Goal: Find specific page/section: Find specific page/section

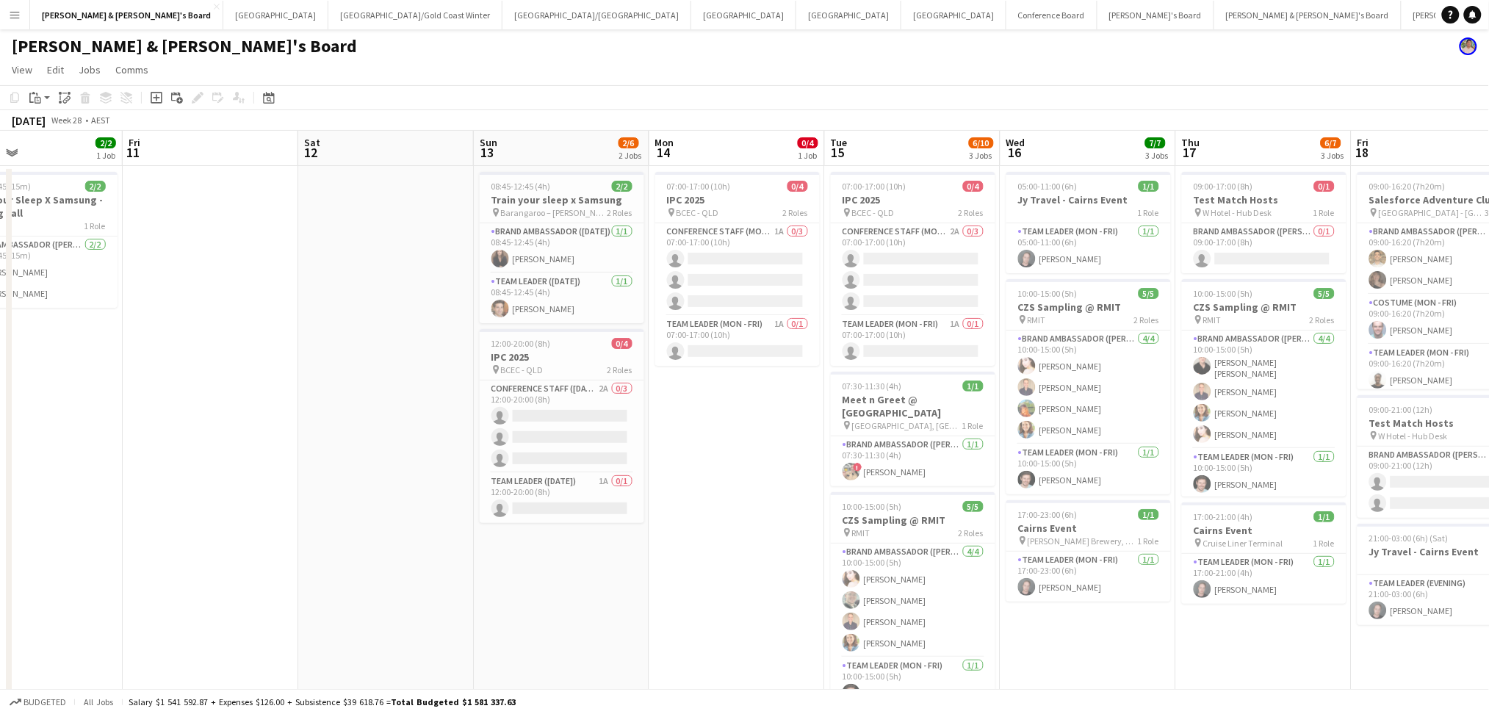
scroll to position [0, 312]
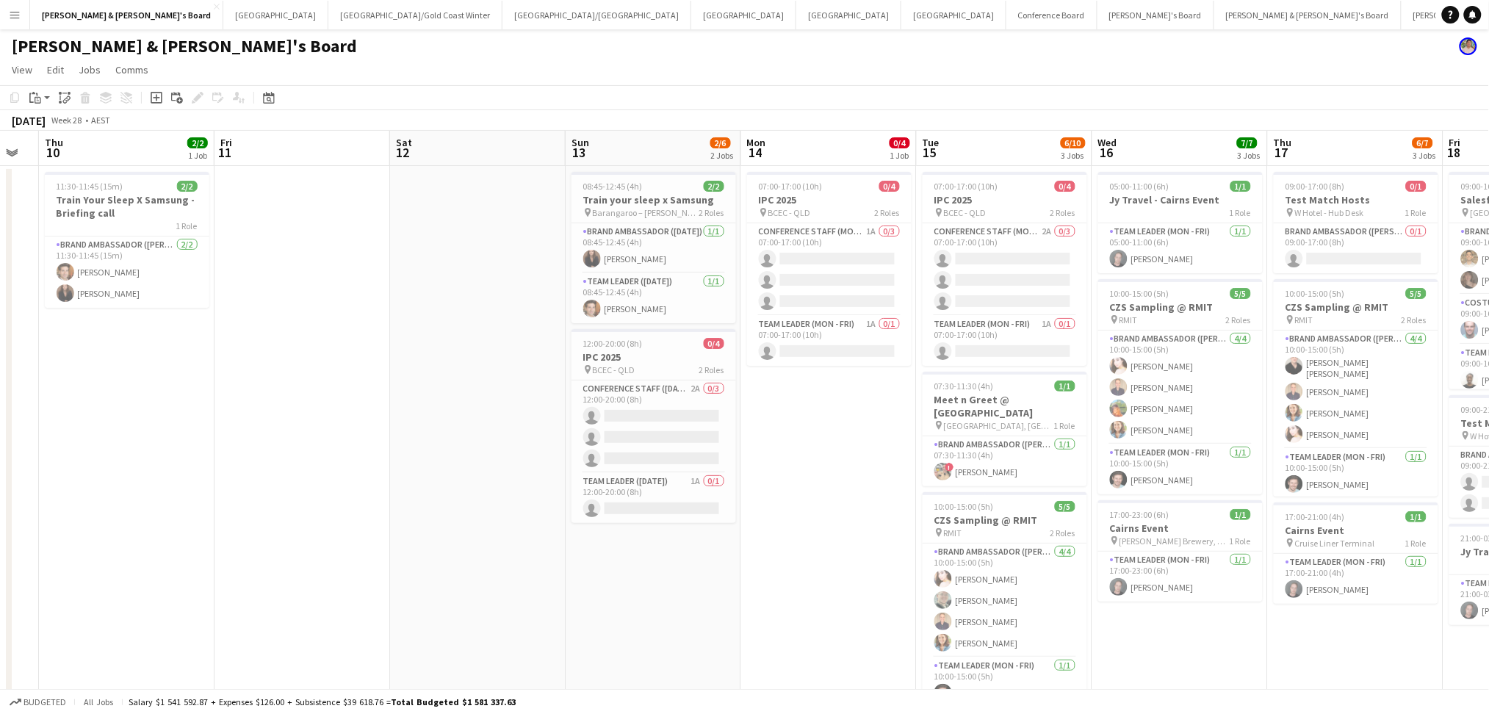
drag, startPoint x: 408, startPoint y: 504, endPoint x: 500, endPoint y: 514, distance: 92.4
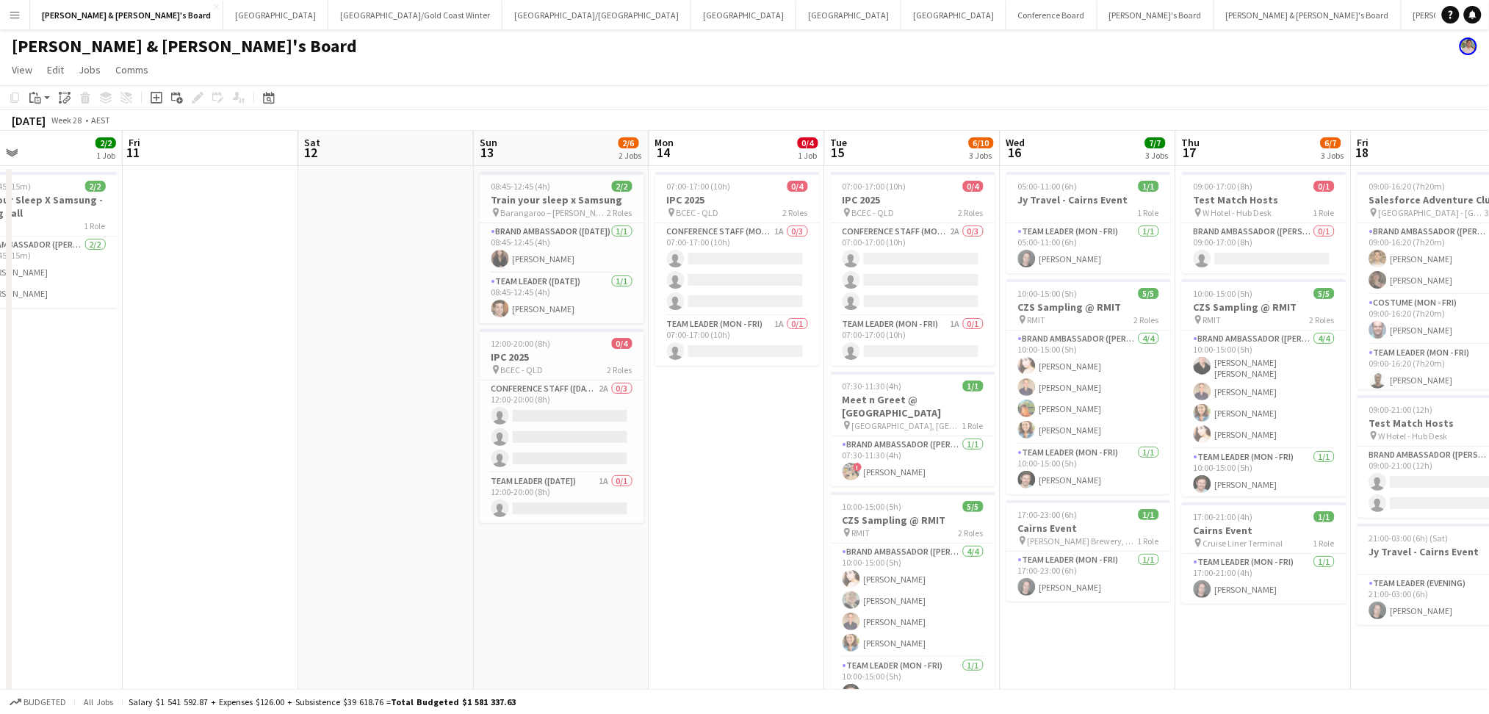
drag, startPoint x: 406, startPoint y: 501, endPoint x: 490, endPoint y: 500, distance: 83.7
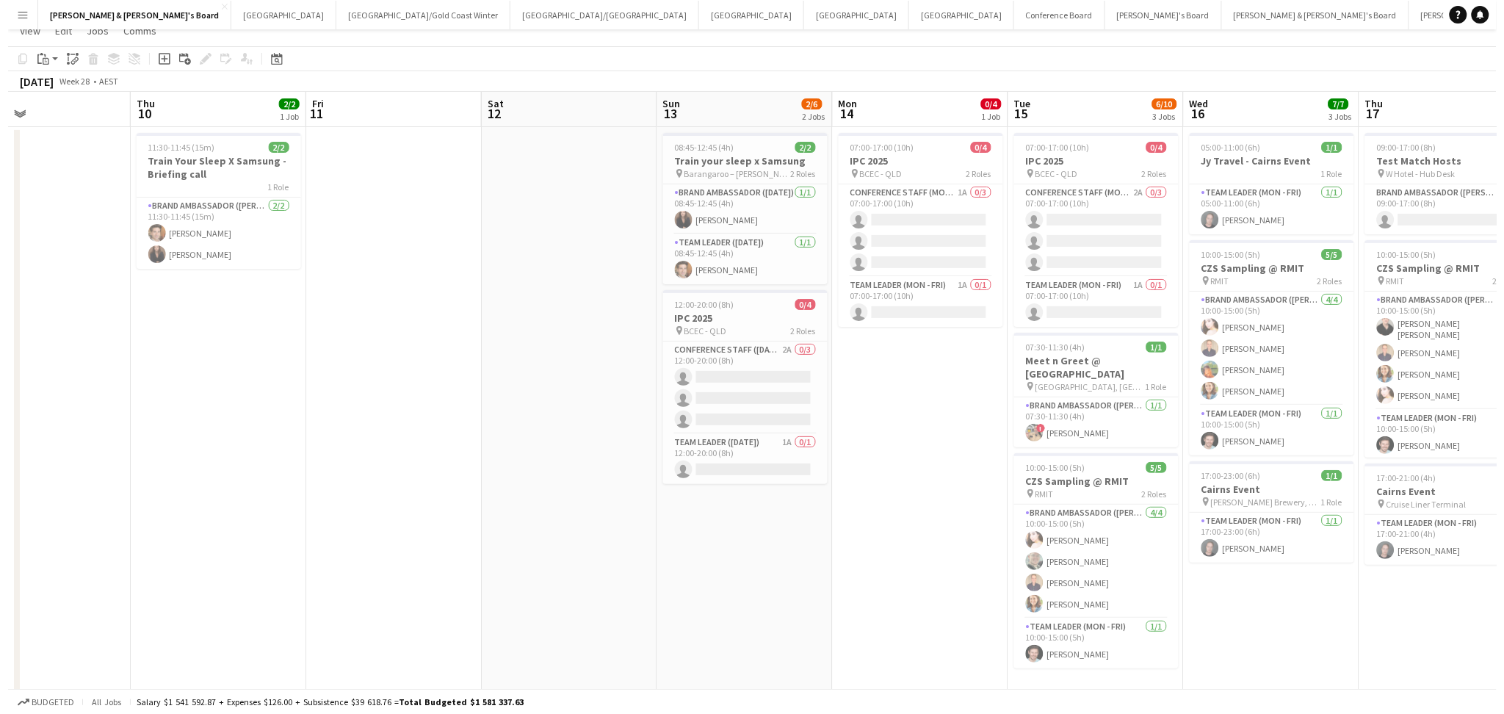
scroll to position [0, 0]
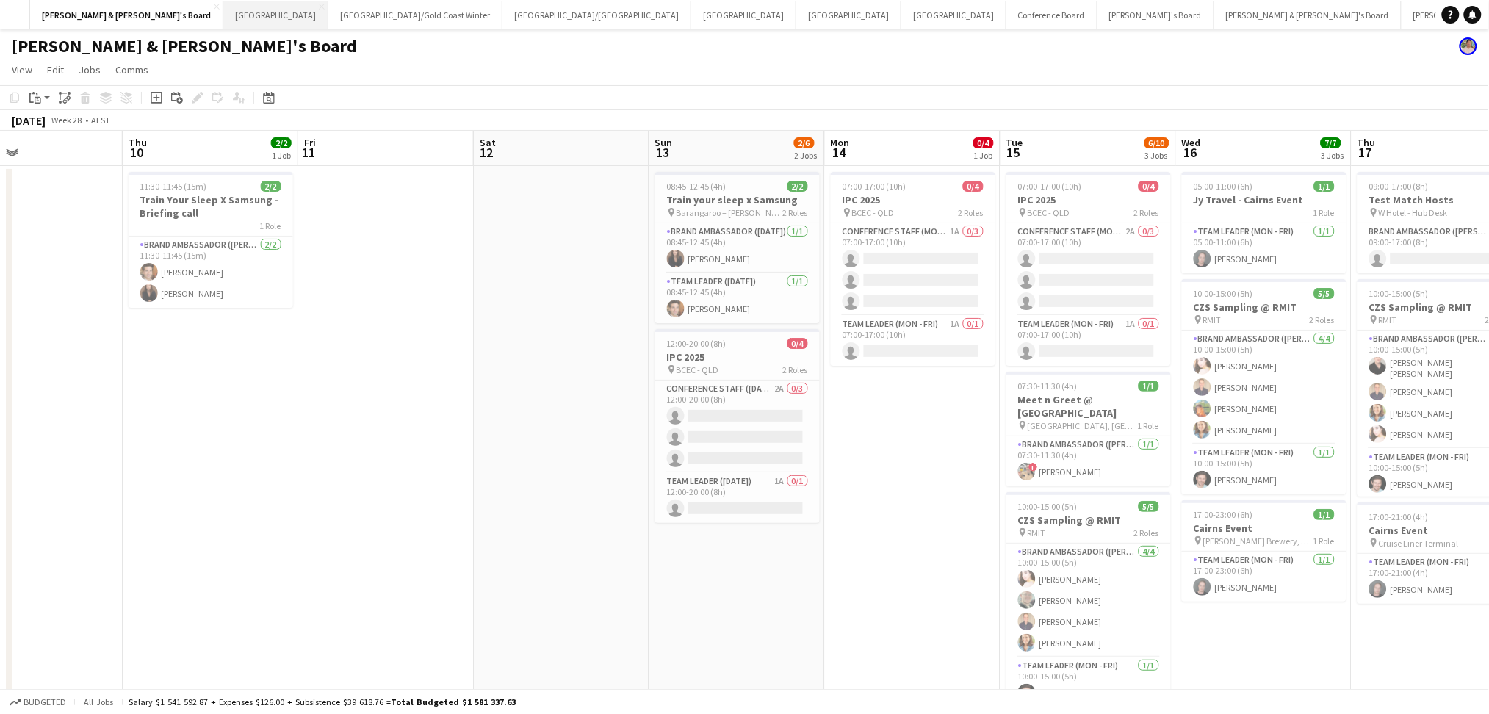
click at [223, 24] on button "Sydney Close" at bounding box center [275, 15] width 105 height 29
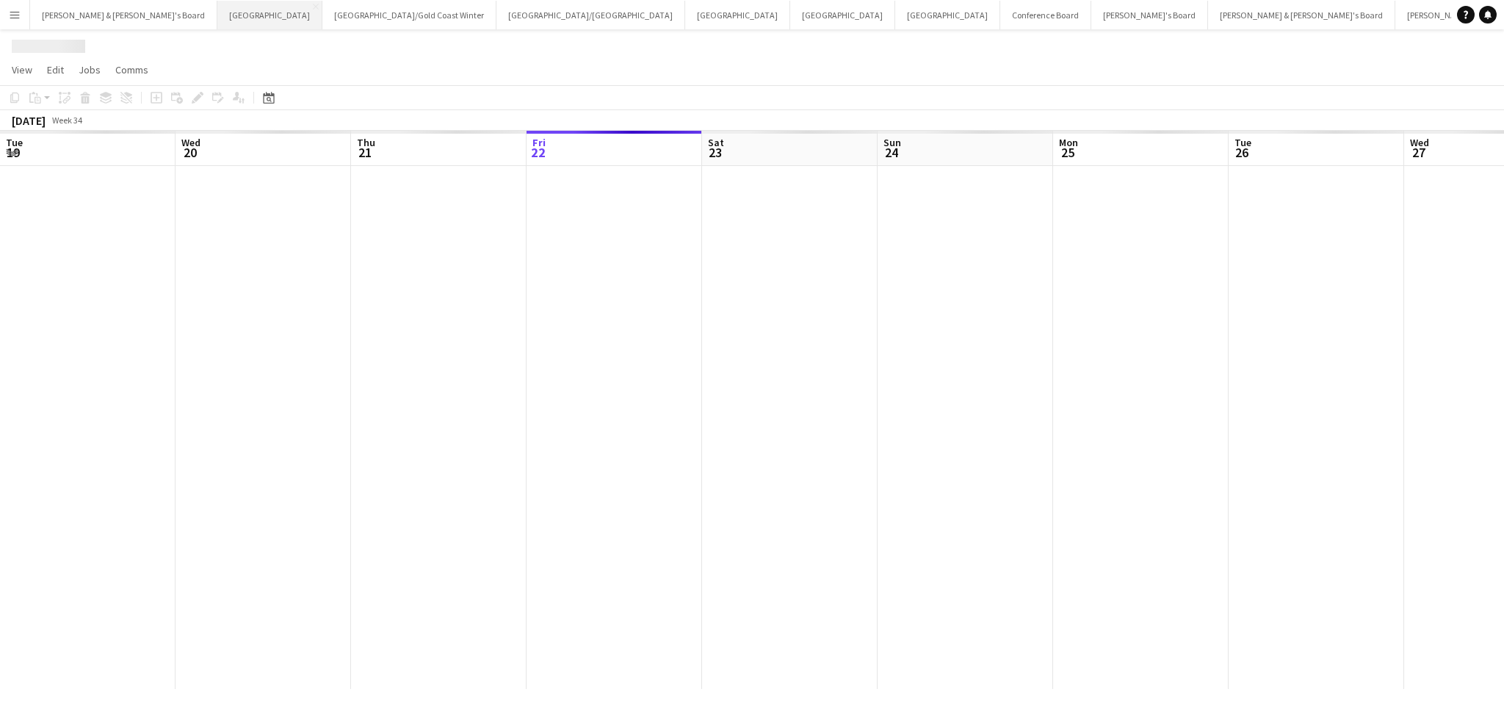
scroll to position [0, 350]
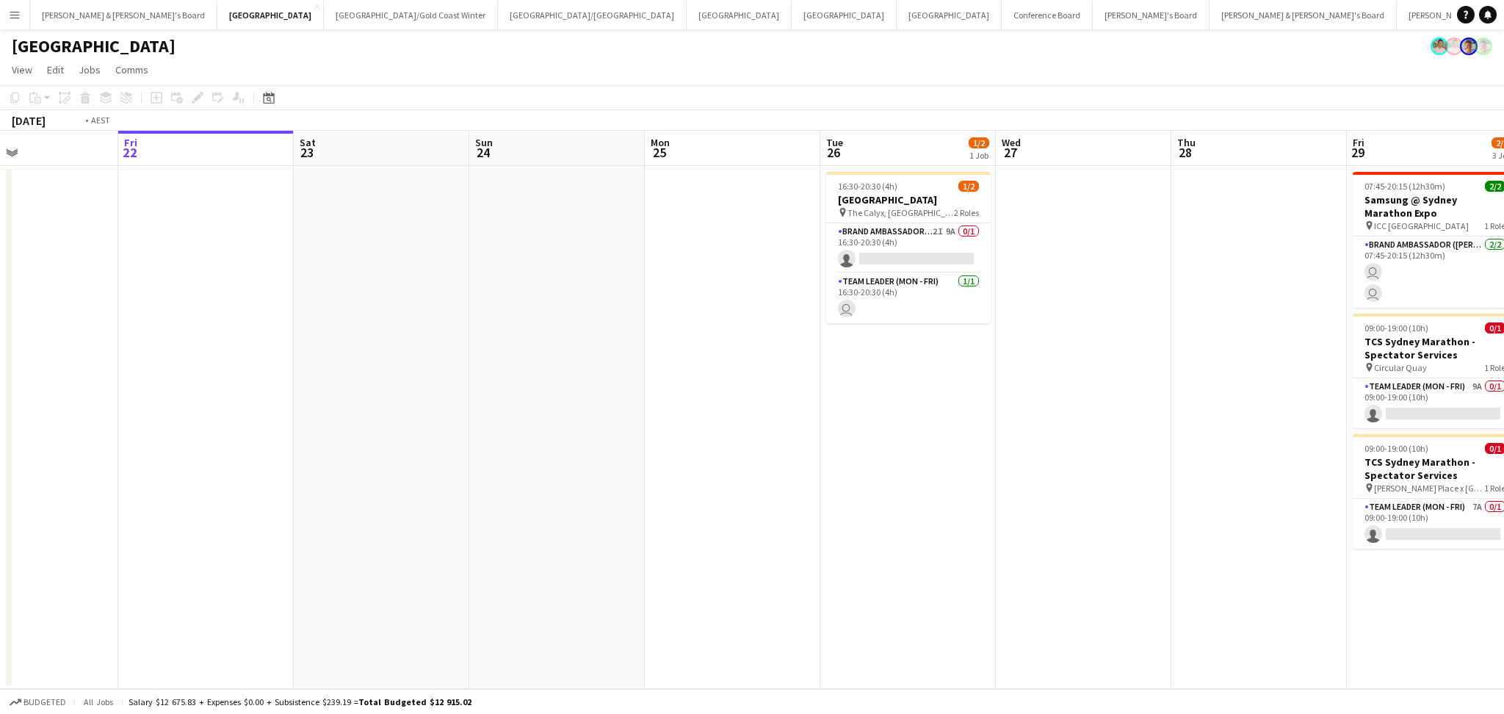
drag, startPoint x: 253, startPoint y: 436, endPoint x: 1074, endPoint y: 417, distance: 822.0
click at [1072, 417] on app-calendar-viewport "Tue 19 Wed 20 Thu 21 Fri 22 Sat 23 Sun 24 Mon 25 Tue 26 1/2 1 Job Wed 27 Thu 28…" at bounding box center [752, 410] width 1504 height 558
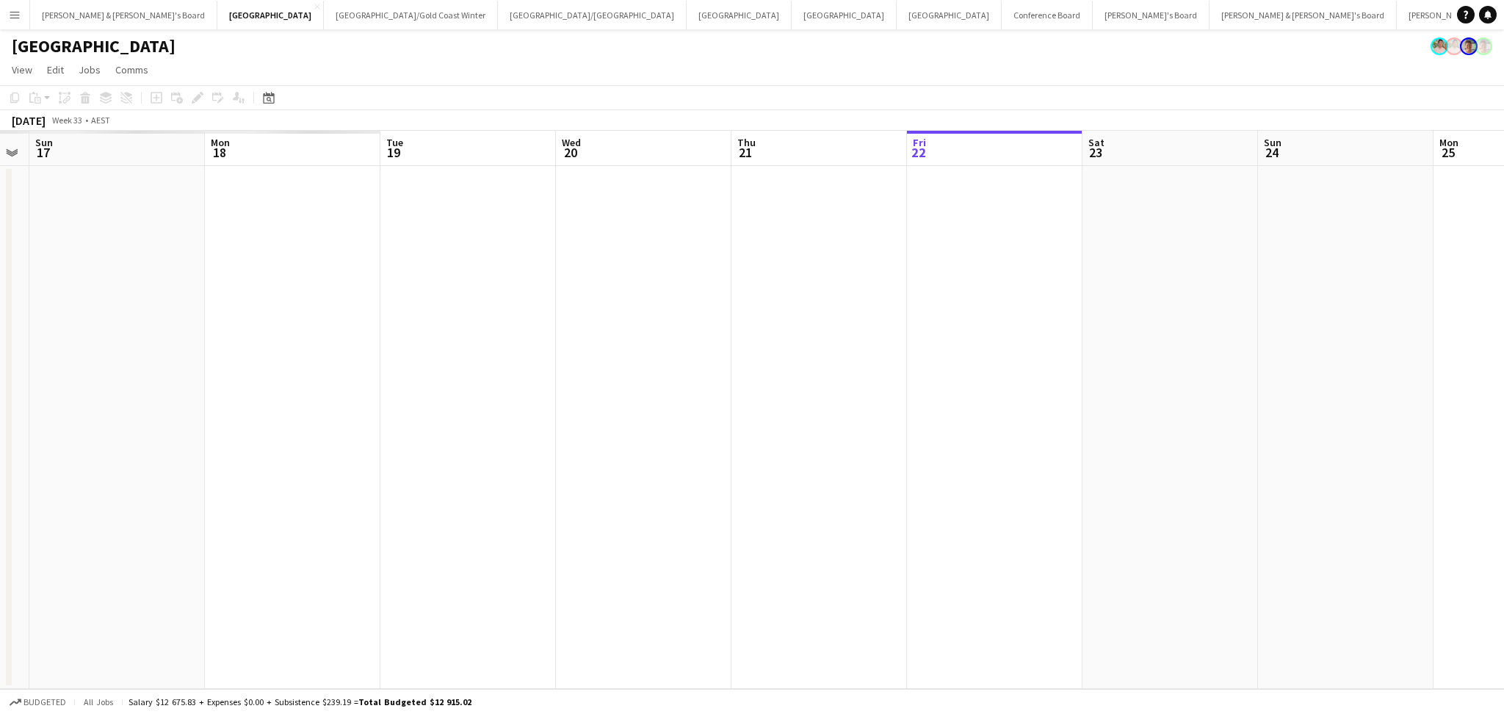
drag, startPoint x: 602, startPoint y: 469, endPoint x: 1376, endPoint y: 469, distance: 773.3
click at [1376, 469] on app-calendar-viewport "Thu 14 Fri 15 Sat 16 Sun 17 Mon 18 Tue 19 Wed 20 Thu 21 Fri 22 Sat 23 Sun 24 Mo…" at bounding box center [752, 410] width 1504 height 558
drag, startPoint x: 586, startPoint y: 469, endPoint x: 1079, endPoint y: 465, distance: 492.8
click at [1079, 465] on app-calendar-viewport "Thu 7 Fri 8 Sat 9 Sun 10 Mon 11 Tue 12 Wed 13 Thu 14 Fri 15 Sat 16 Sun 17 Mon 1…" at bounding box center [752, 410] width 1504 height 558
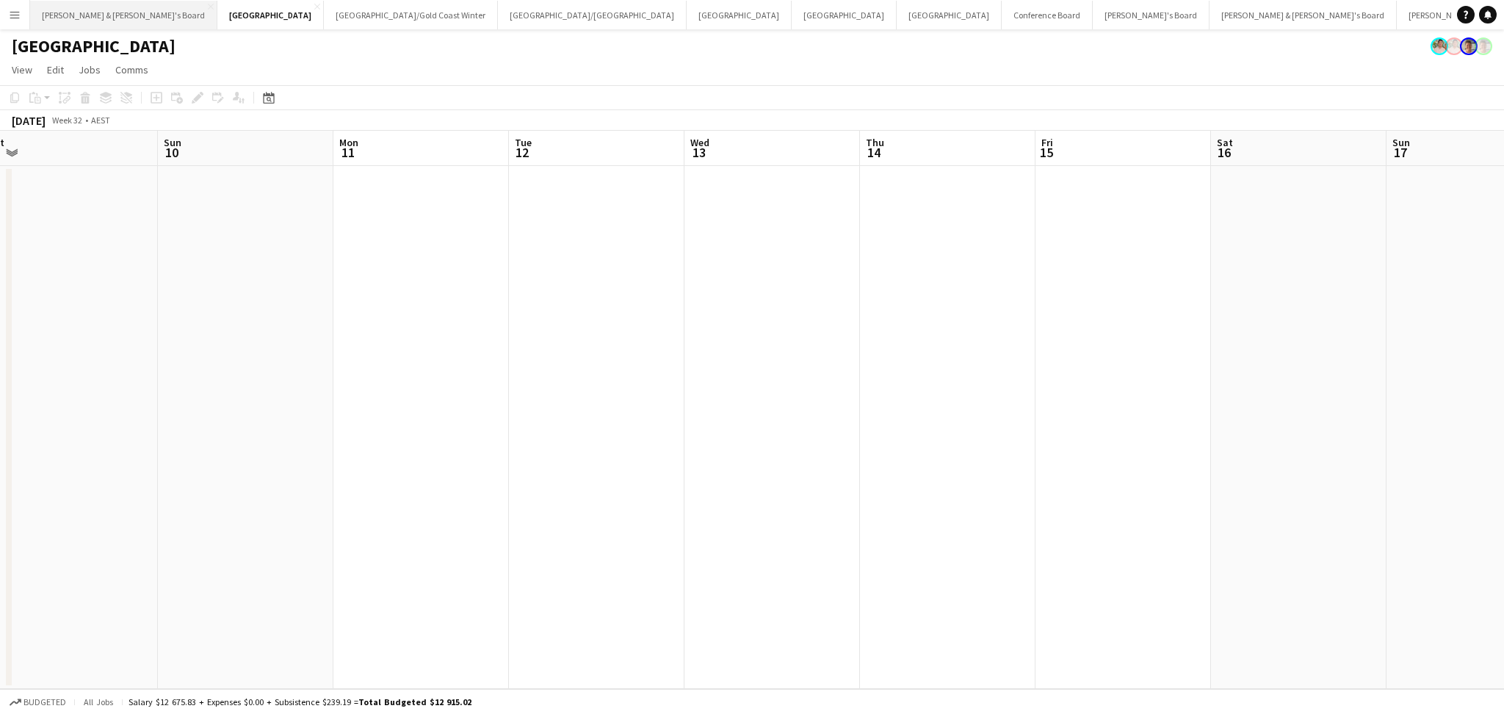
click at [73, 16] on button "[PERSON_NAME] & [PERSON_NAME]'s Board Close" at bounding box center [123, 15] width 187 height 29
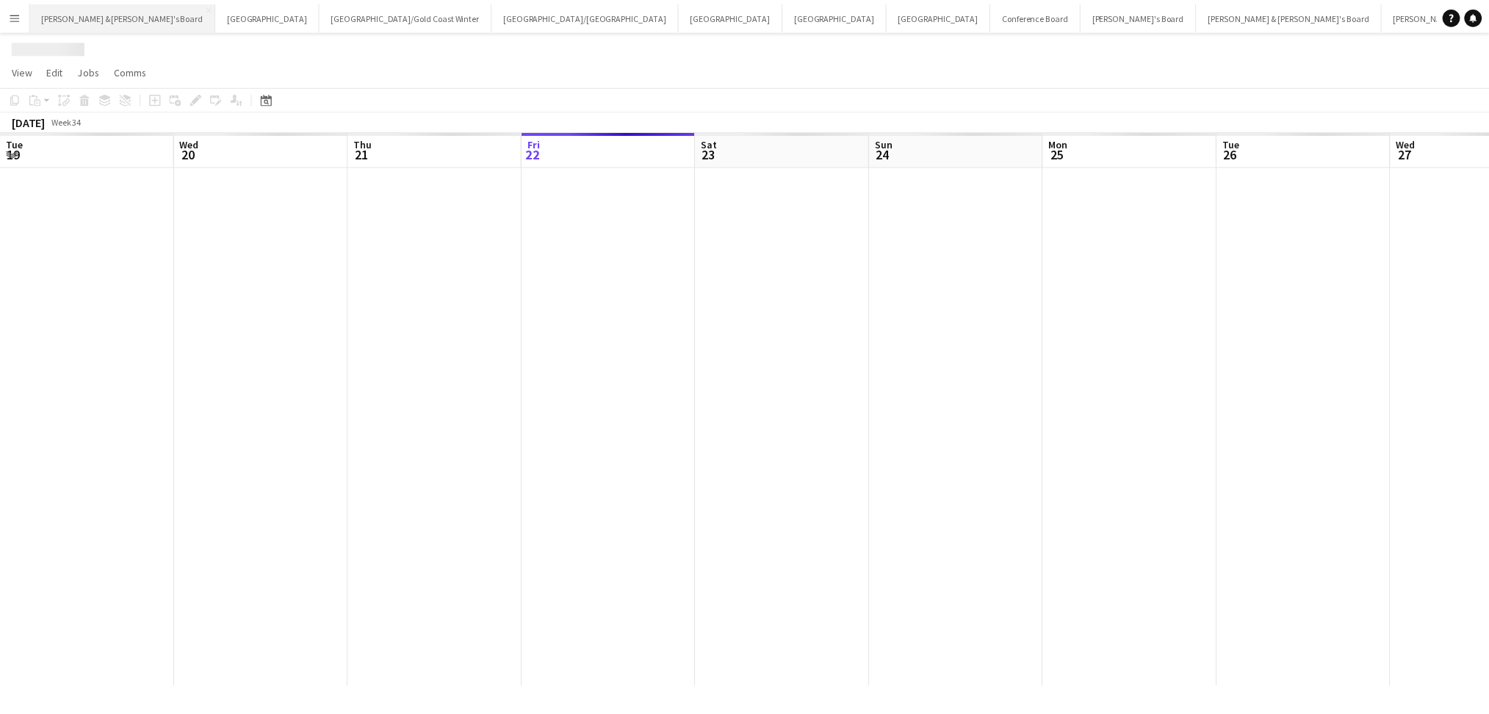
scroll to position [0, 350]
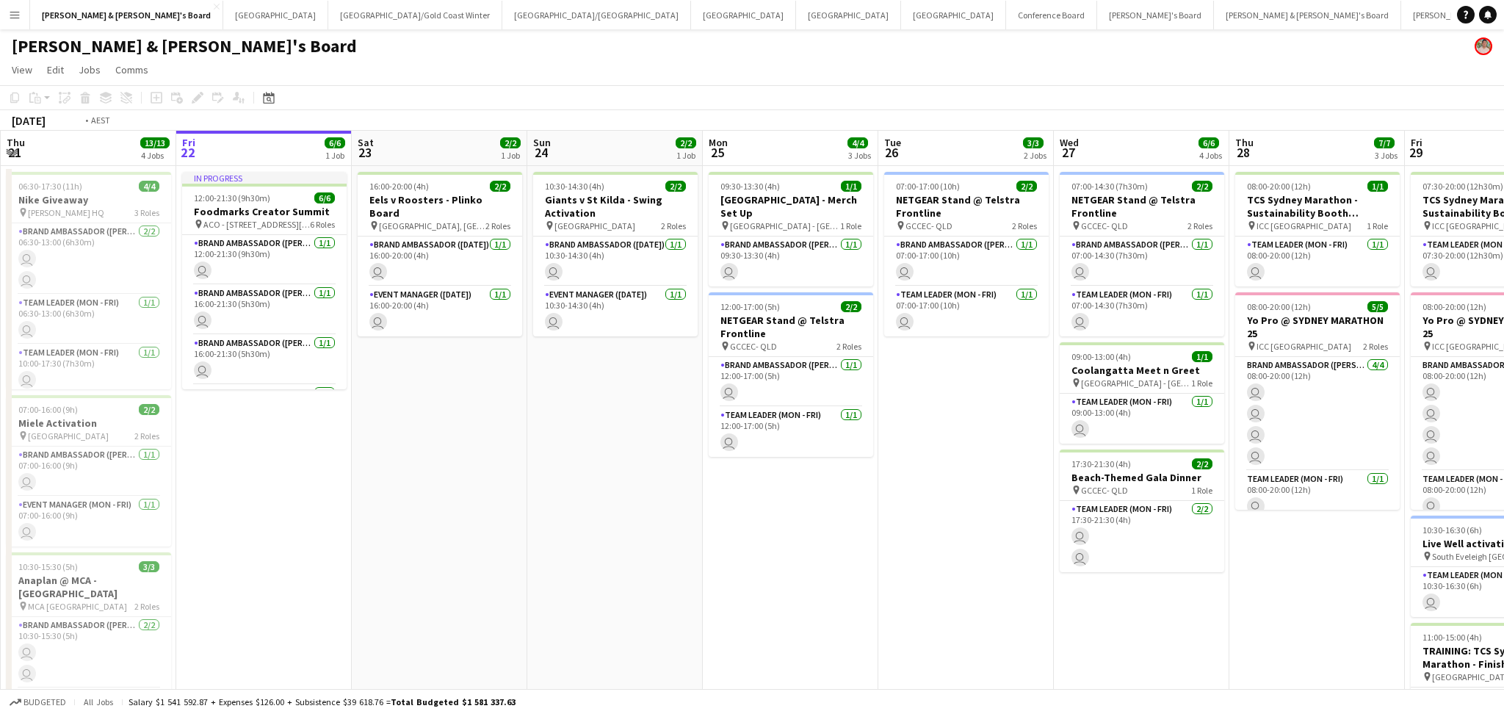
drag, startPoint x: 640, startPoint y: 475, endPoint x: 988, endPoint y: 485, distance: 347.5
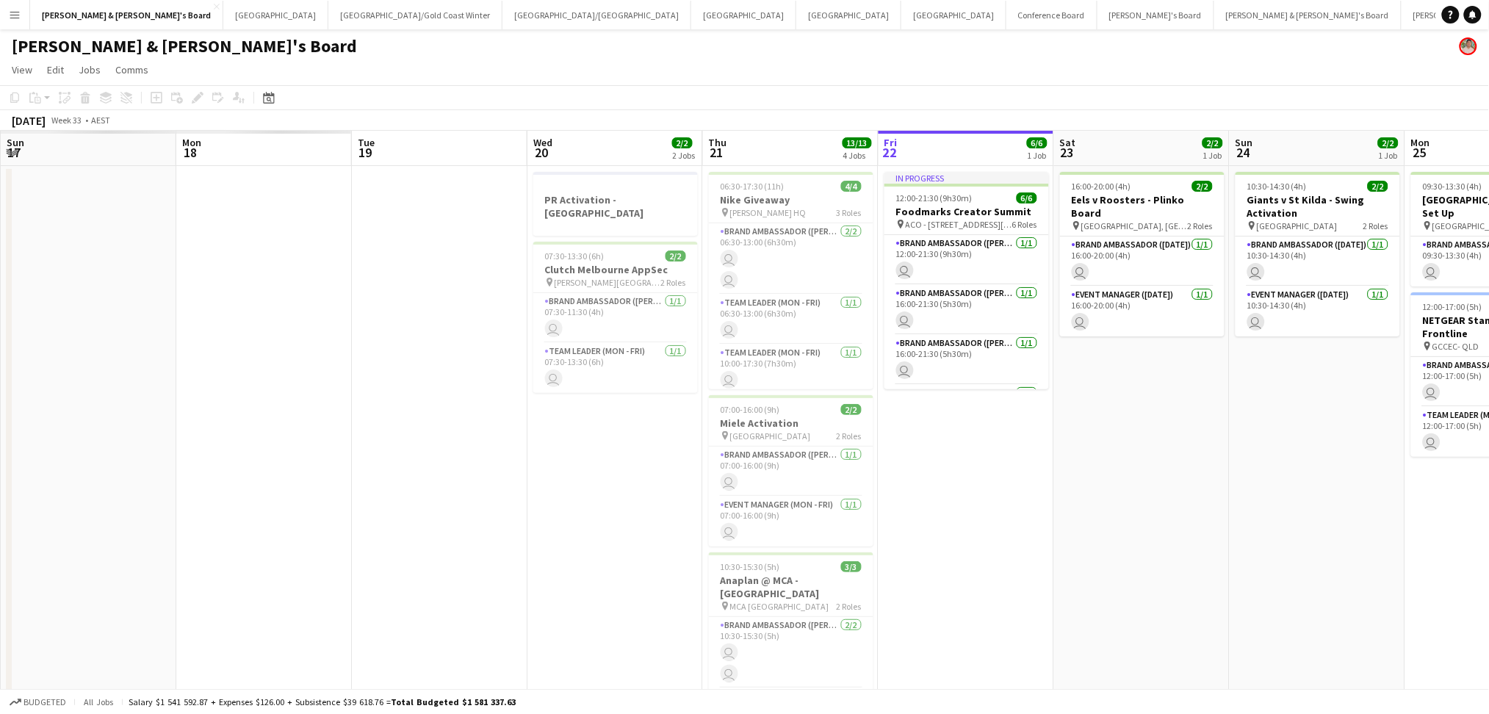
drag, startPoint x: 513, startPoint y: 510, endPoint x: 1011, endPoint y: 506, distance: 497.2
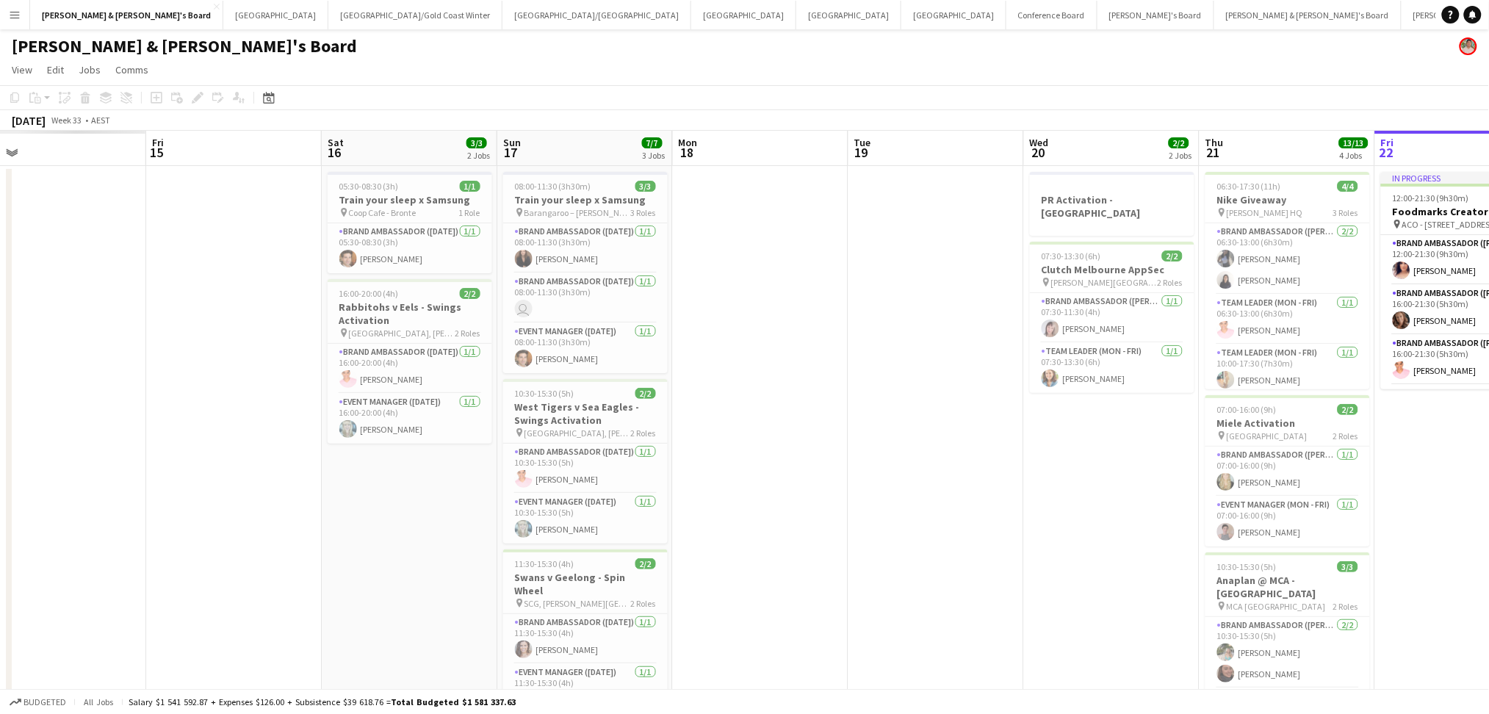
drag, startPoint x: 692, startPoint y: 524, endPoint x: 714, endPoint y: 545, distance: 30.6
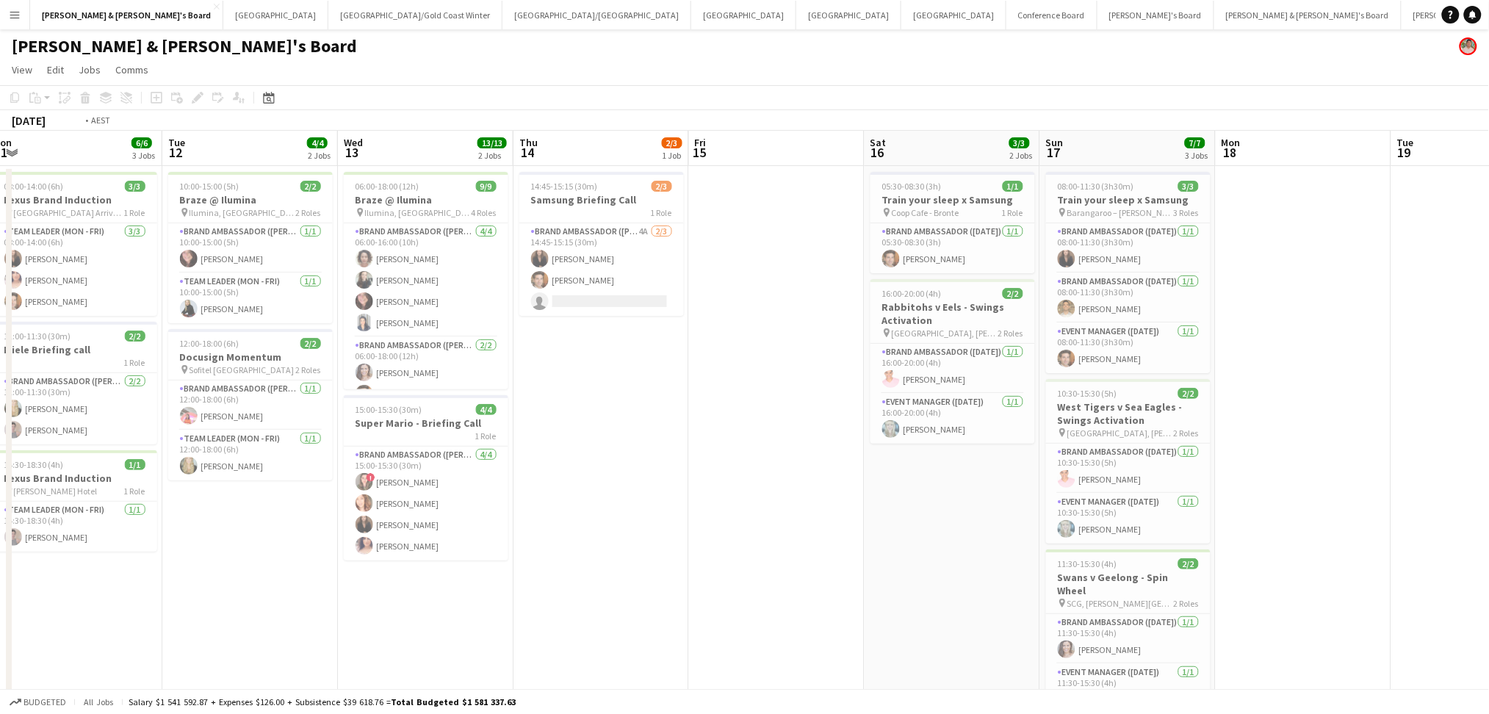
drag, startPoint x: 663, startPoint y: 545, endPoint x: 967, endPoint y: 542, distance: 304.1
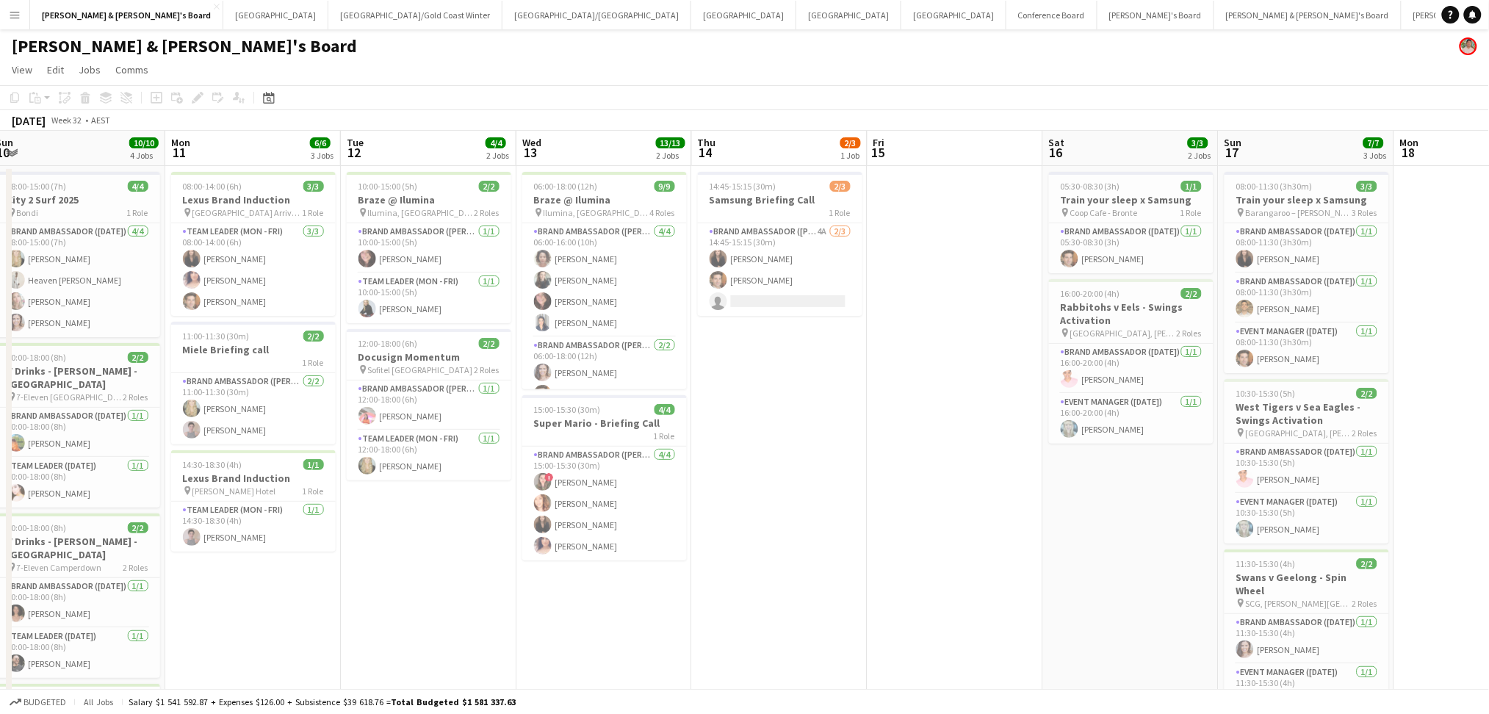
drag, startPoint x: 843, startPoint y: 535, endPoint x: 983, endPoint y: 533, distance: 140.3
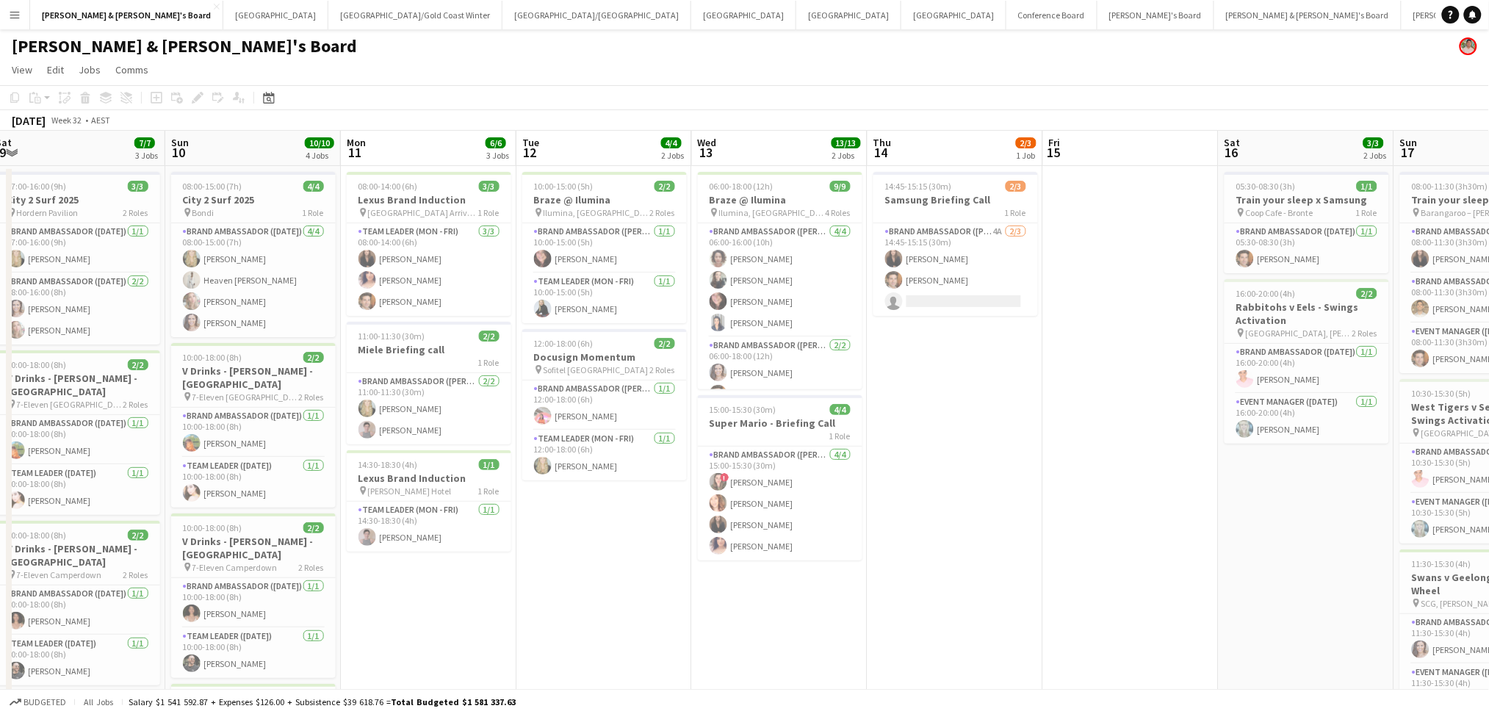
scroll to position [0, 397]
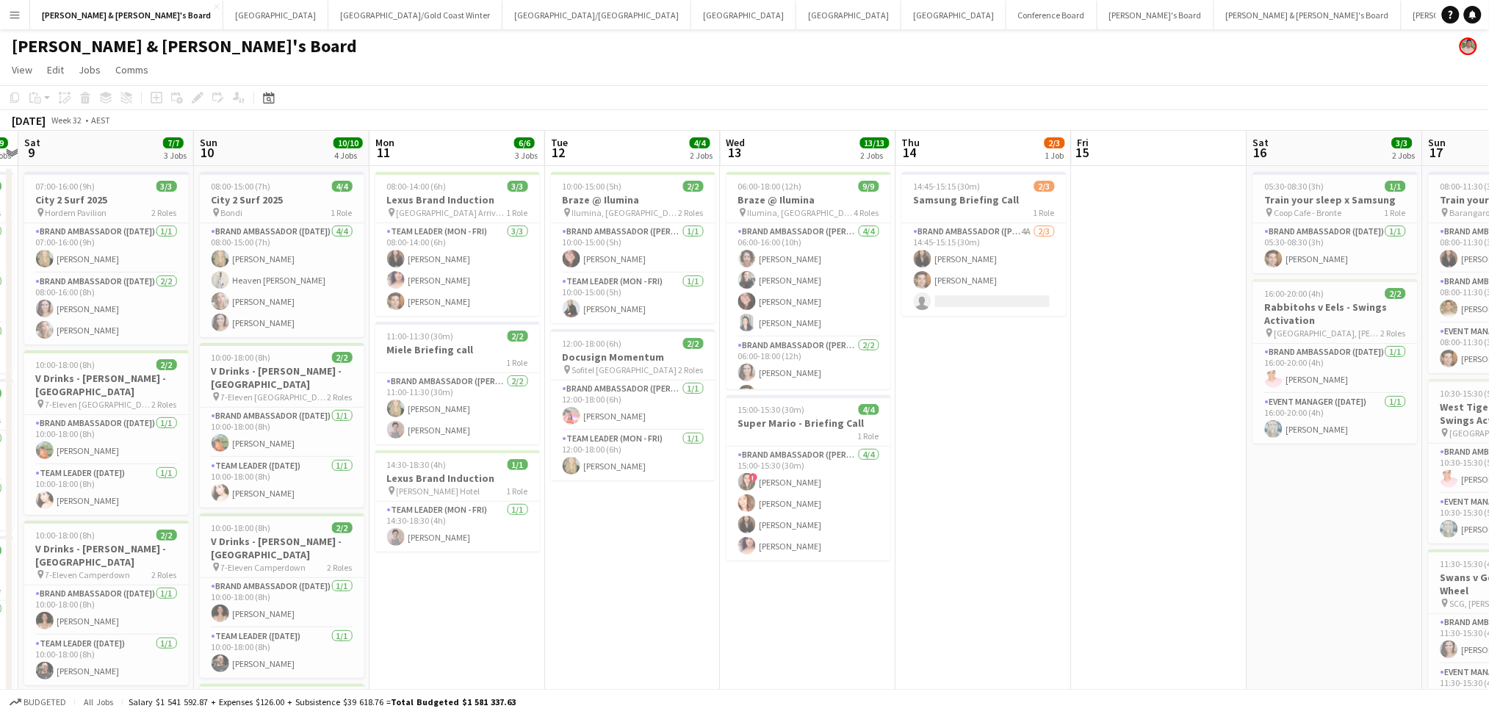
drag, startPoint x: 538, startPoint y: 554, endPoint x: 614, endPoint y: 564, distance: 77.0
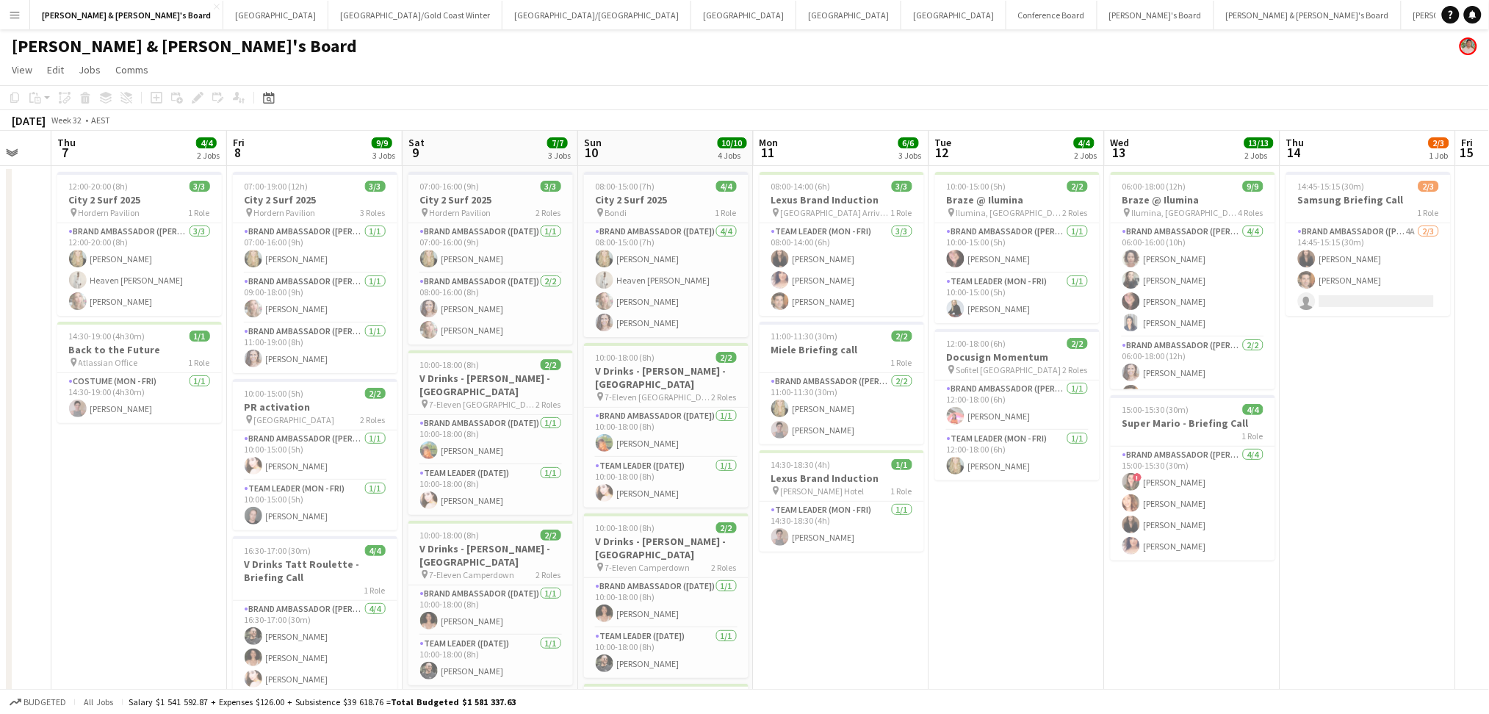
scroll to position [0, 390]
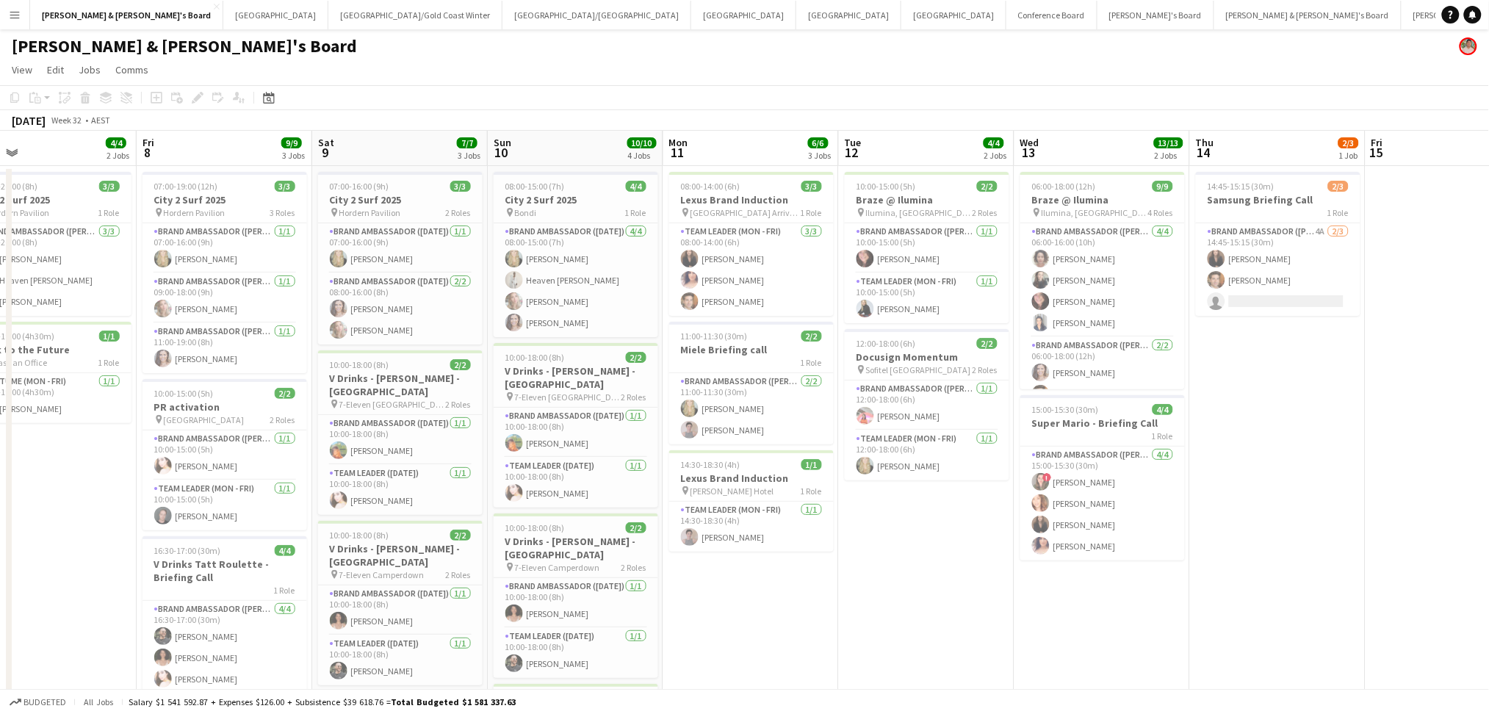
drag, startPoint x: 590, startPoint y: 560, endPoint x: 872, endPoint y: 547, distance: 282.3
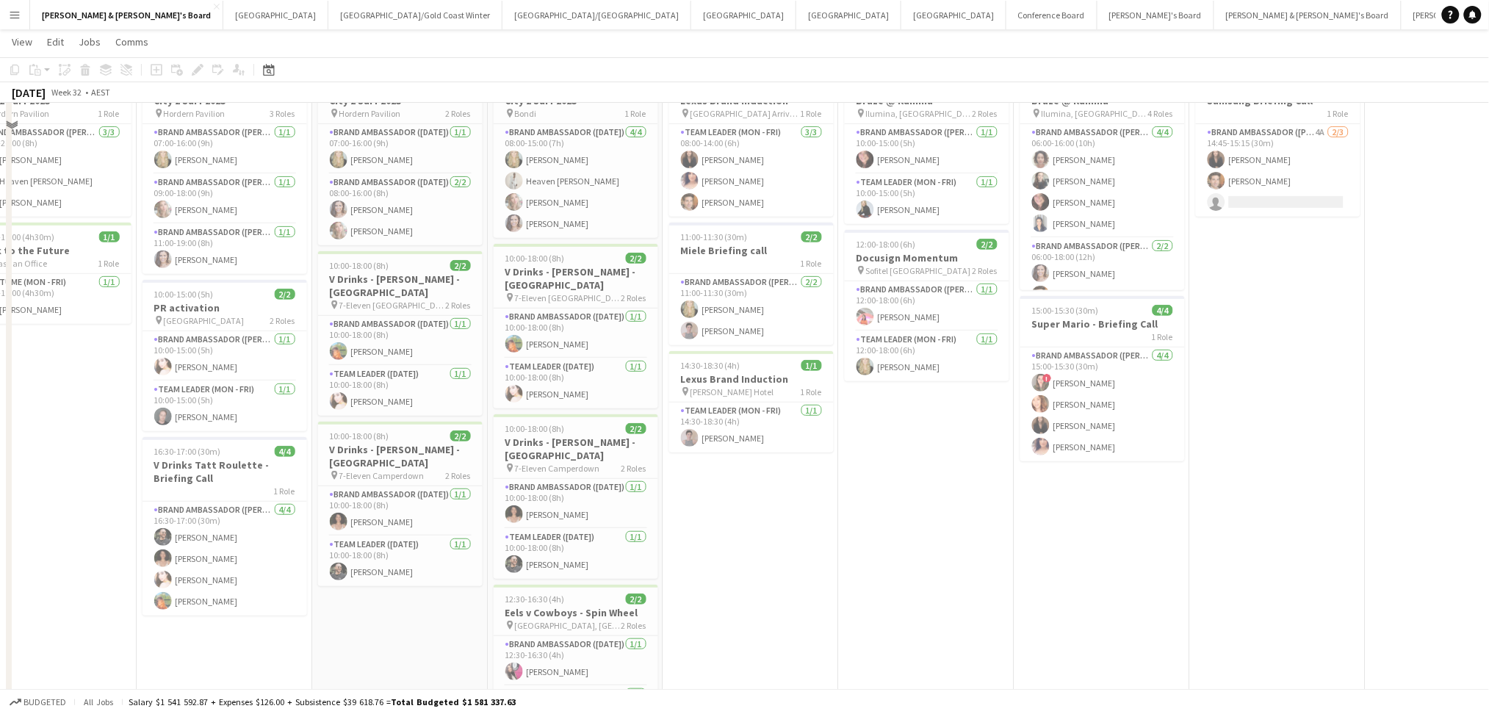
scroll to position [0, 0]
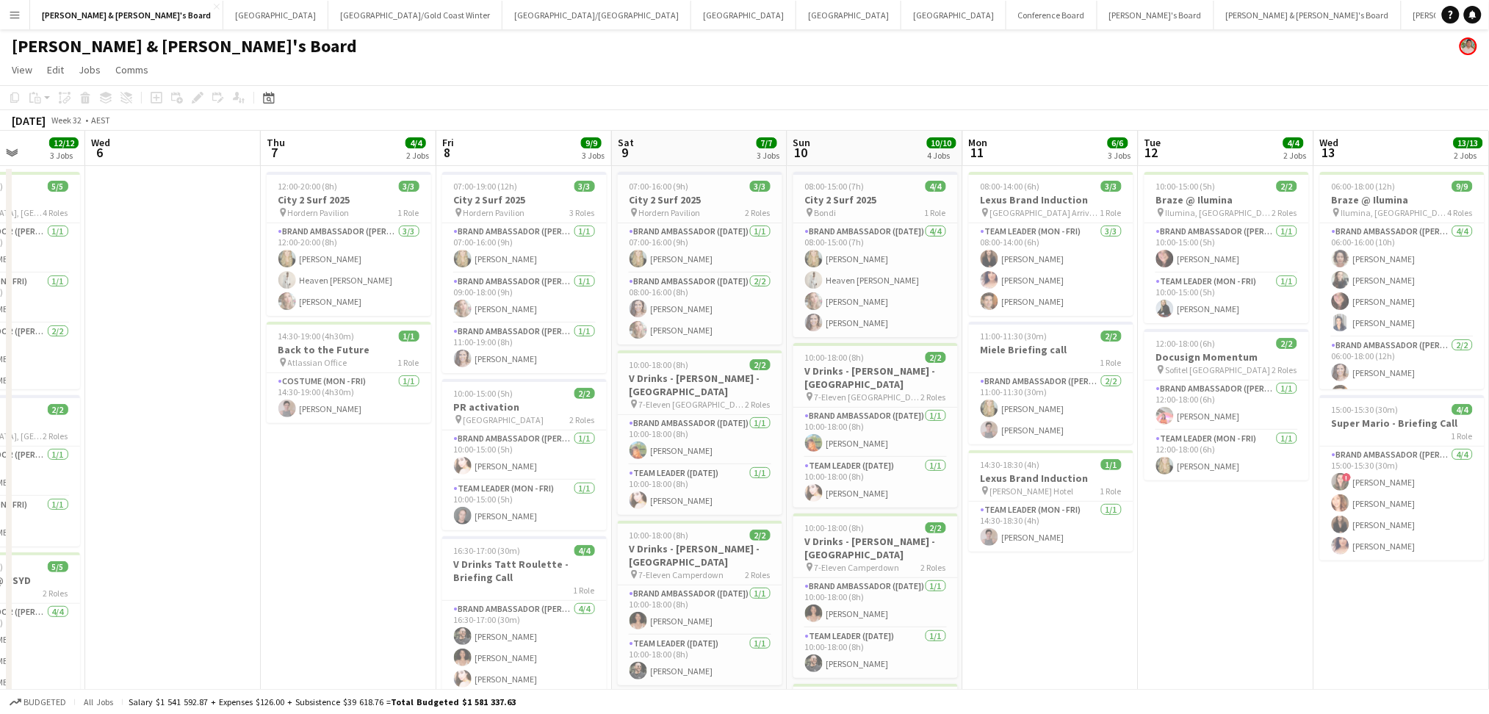
drag, startPoint x: 87, startPoint y: 488, endPoint x: 413, endPoint y: 501, distance: 326.3
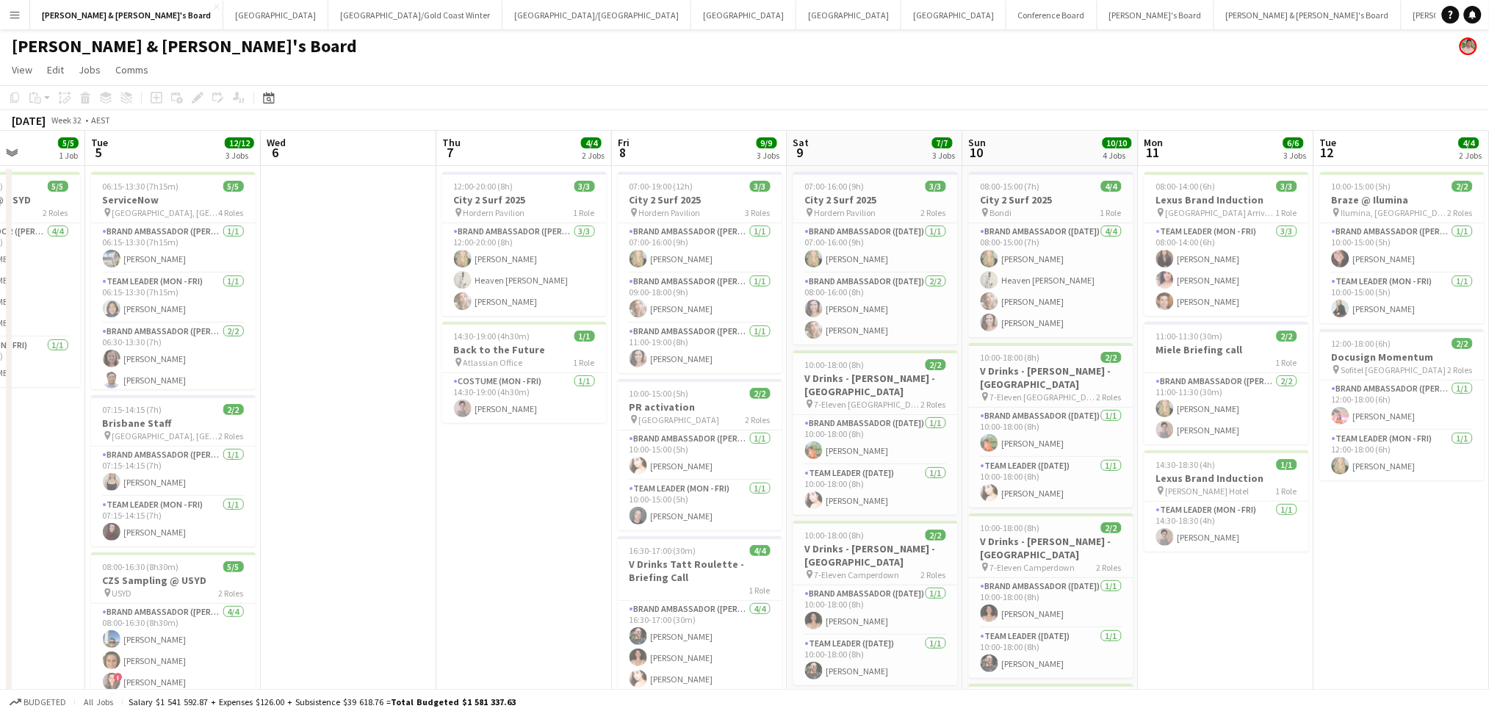
scroll to position [0, 415]
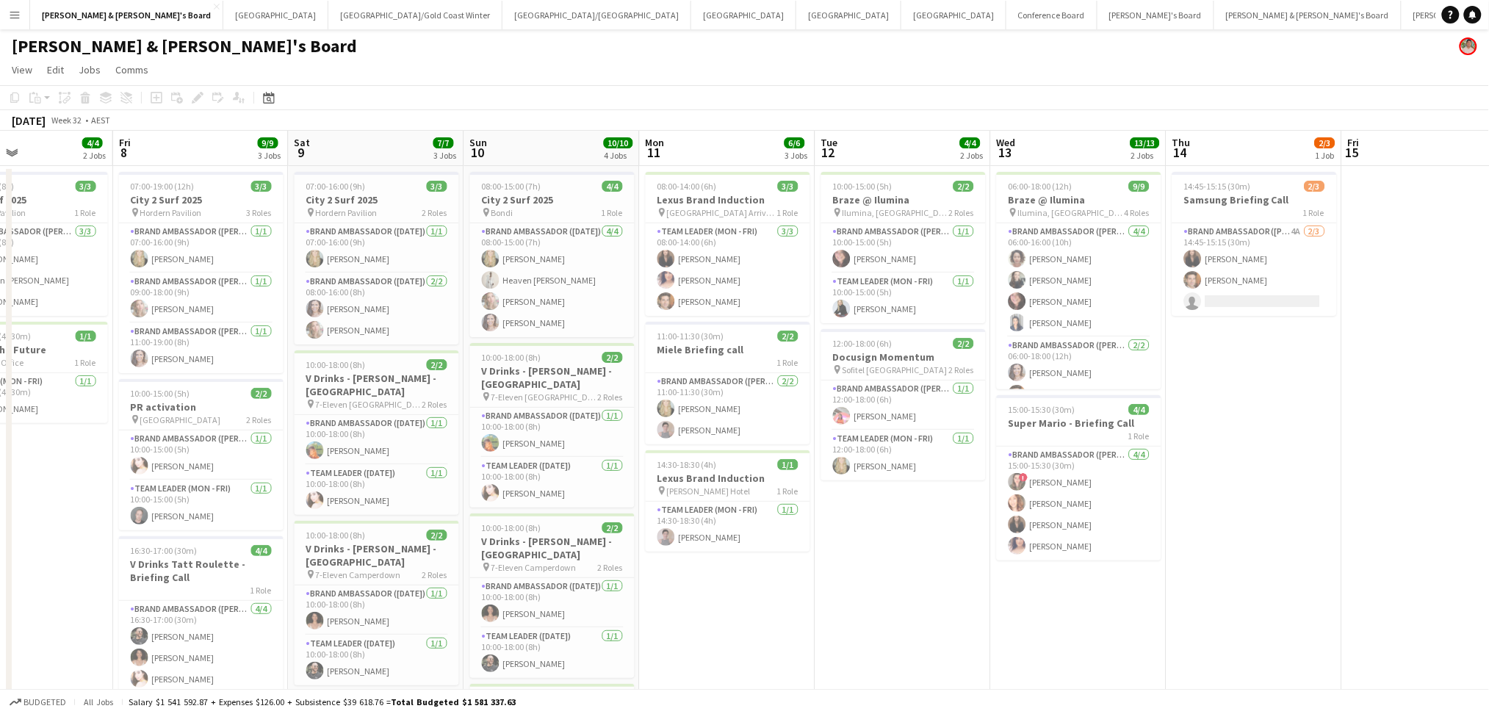
drag, startPoint x: 371, startPoint y: 540, endPoint x: 25, endPoint y: 483, distance: 350.5
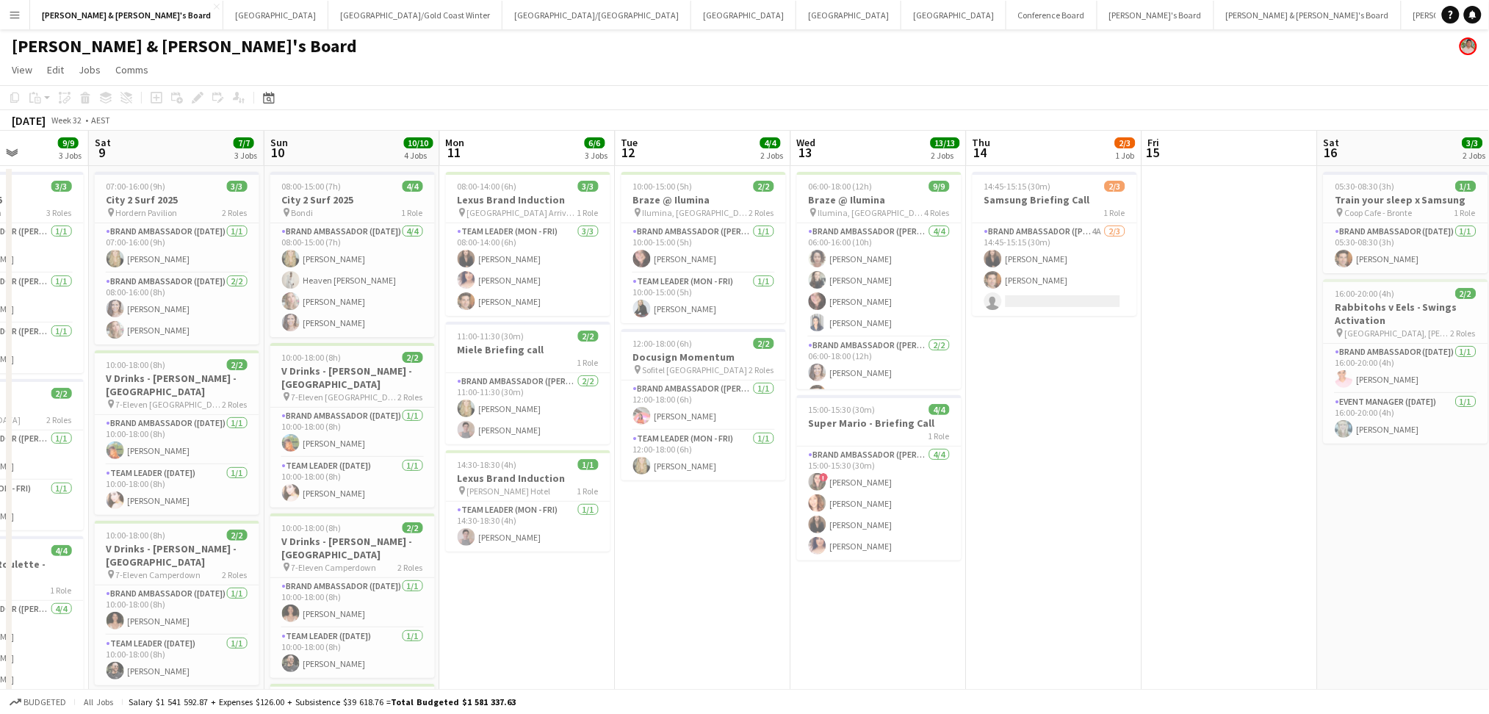
scroll to position [0, 358]
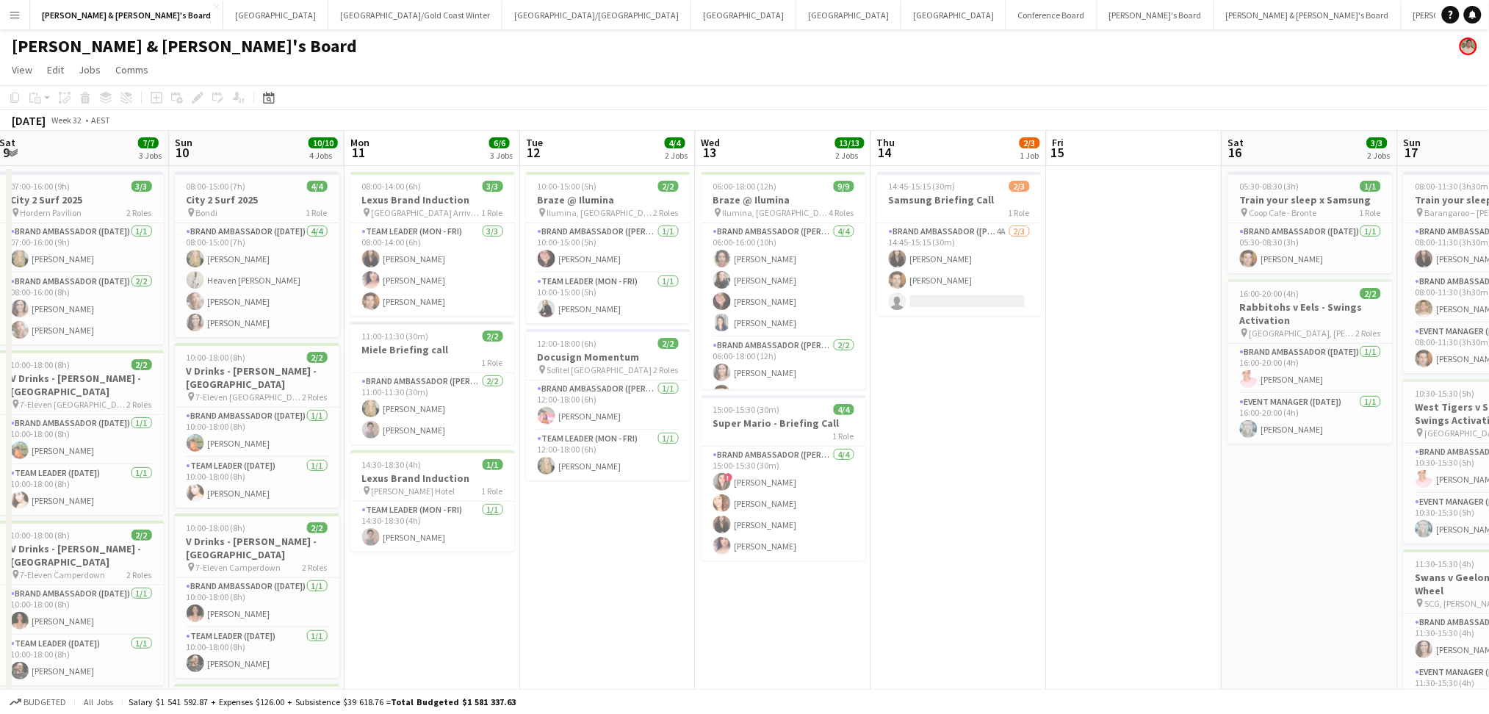
drag, startPoint x: 844, startPoint y: 601, endPoint x: 549, endPoint y: 587, distance: 295.6
click at [630, 186] on div "10:00-15:00 (5h) 2/2" at bounding box center [608, 186] width 165 height 11
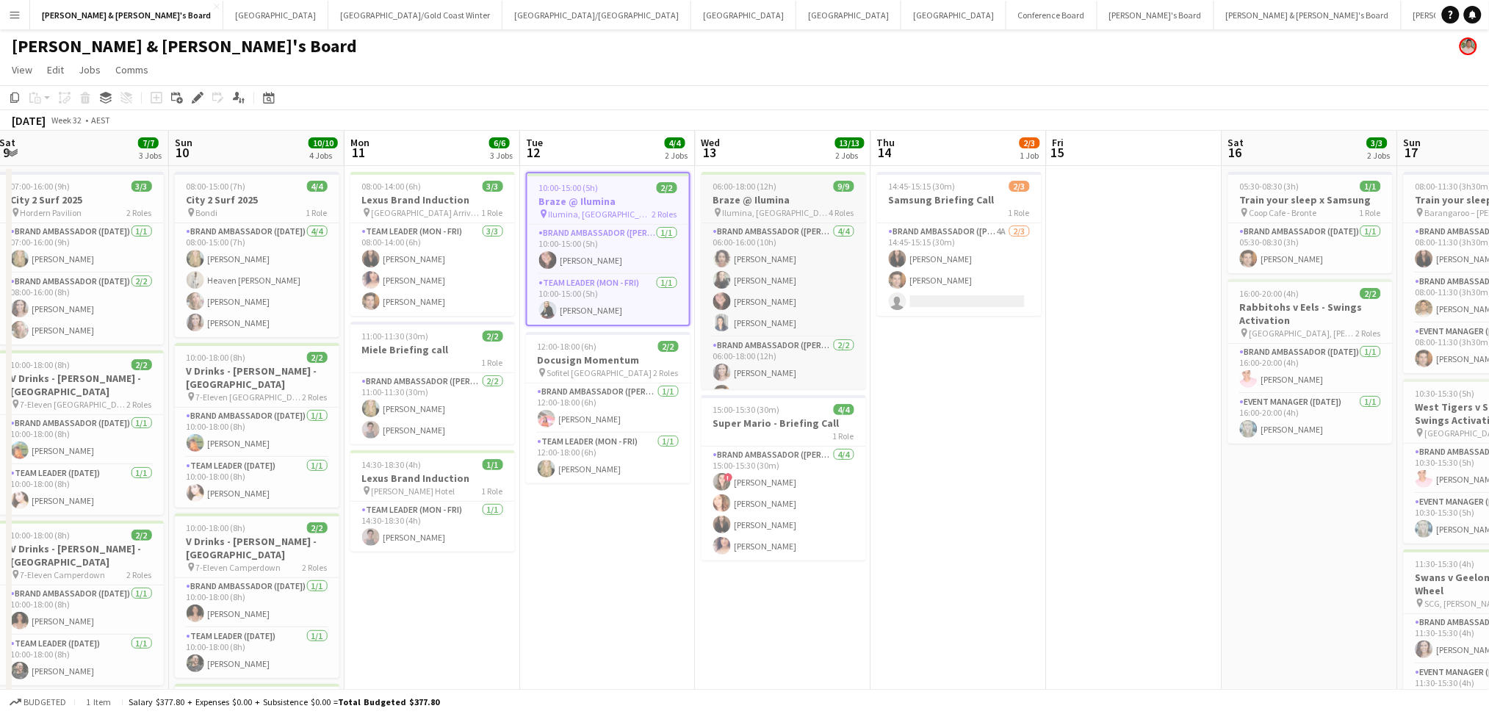
click at [828, 205] on h3 "Braze @ Ilumina" at bounding box center [783, 199] width 165 height 13
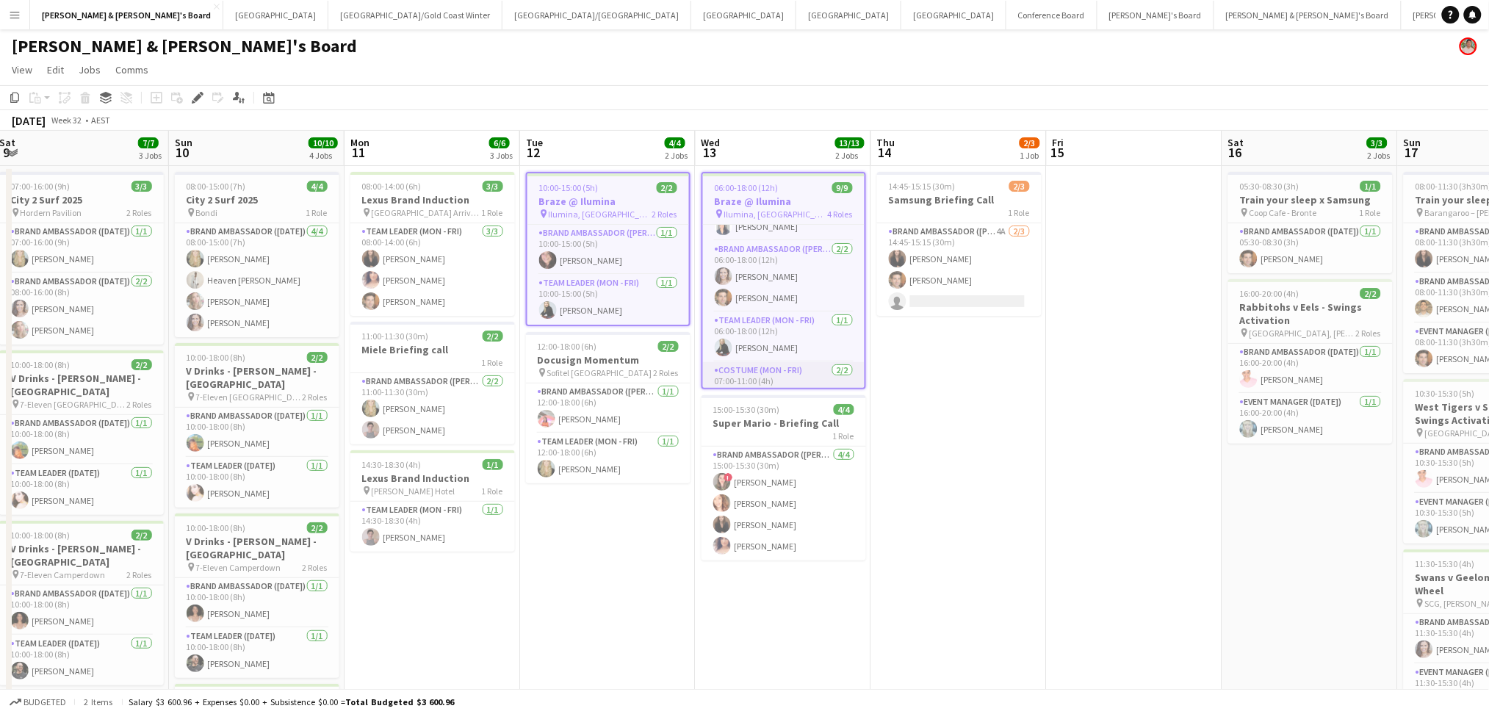
scroll to position [0, 0]
